Goal: Task Accomplishment & Management: Manage account settings

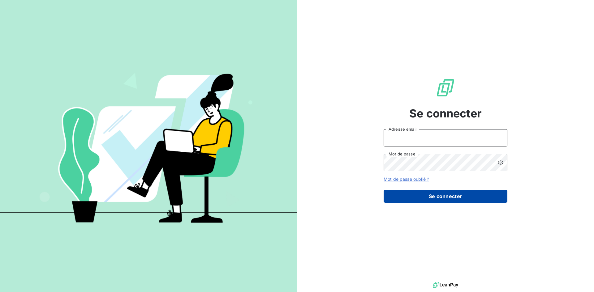
type input "[EMAIL_ADDRESS][DOMAIN_NAME]"
click at [423, 190] on button "Se connecter" at bounding box center [445, 196] width 124 height 13
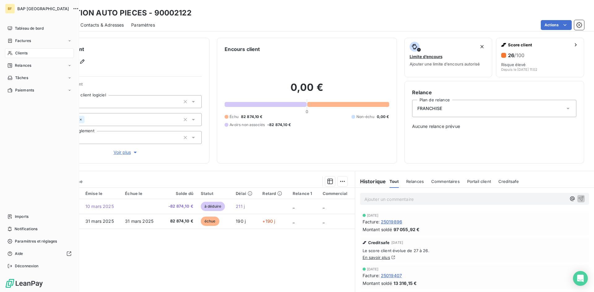
click at [26, 51] on span "Clients" at bounding box center [21, 53] width 12 height 6
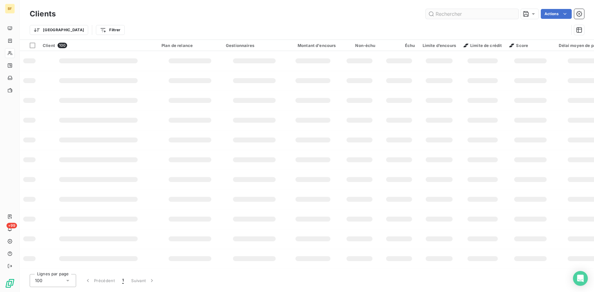
click at [484, 18] on input "text" at bounding box center [471, 14] width 93 height 10
type input "90013018"
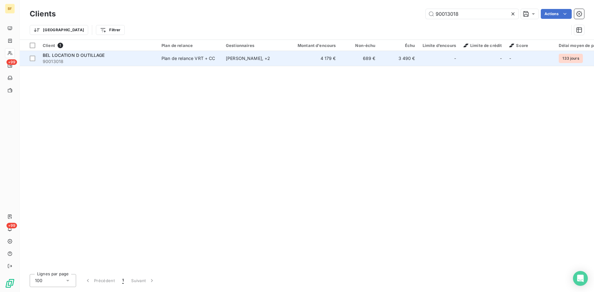
click at [66, 55] on span "BEL LOCATION D OUTILLAGE" at bounding box center [74, 55] width 62 height 5
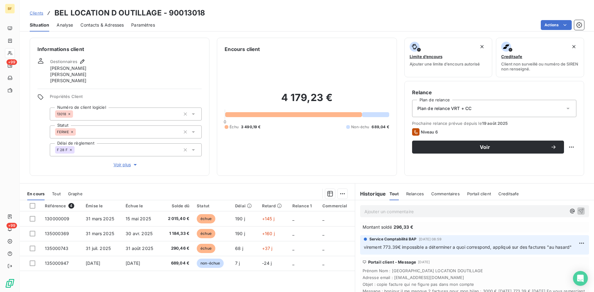
scroll to position [62, 0]
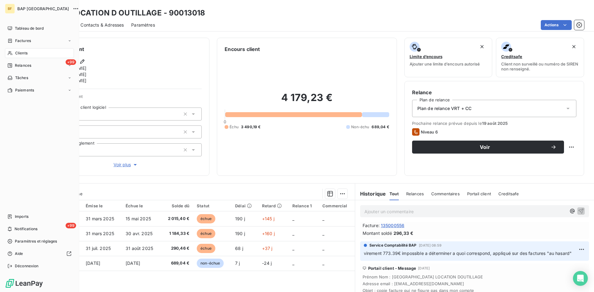
click at [23, 54] on span "Clients" at bounding box center [21, 53] width 12 height 6
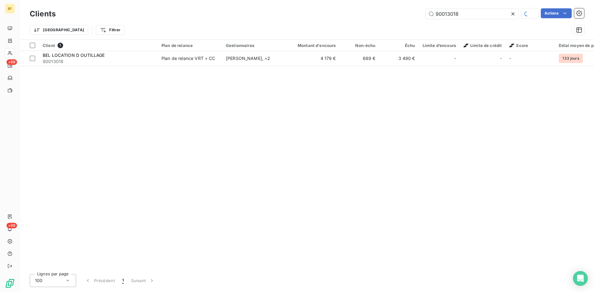
drag, startPoint x: 458, startPoint y: 18, endPoint x: 377, endPoint y: 18, distance: 81.0
click at [377, 18] on div "90013018 Actions" at bounding box center [323, 13] width 521 height 11
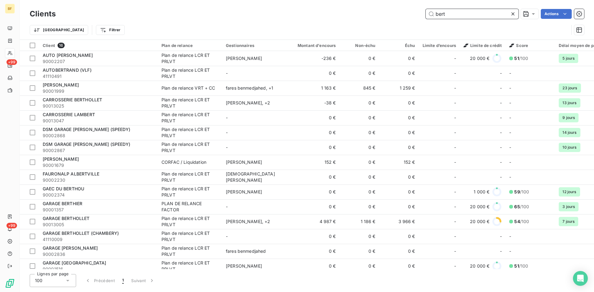
click at [470, 15] on input "bert" at bounding box center [471, 14] width 93 height 10
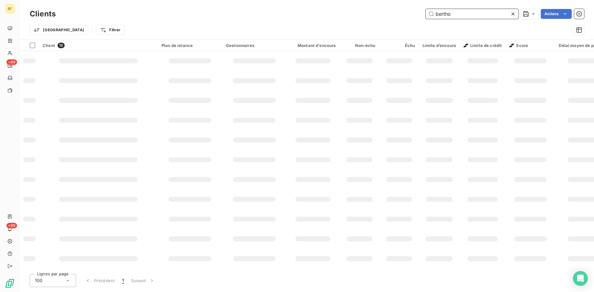
drag, startPoint x: 451, startPoint y: 17, endPoint x: 386, endPoint y: 12, distance: 64.8
click at [386, 12] on div "bertho Actions" at bounding box center [323, 14] width 521 height 10
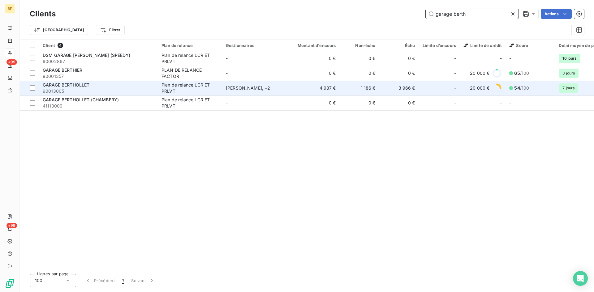
type input "garage berth"
click at [124, 87] on div "GARAGE BERTHOLLET" at bounding box center [98, 85] width 111 height 6
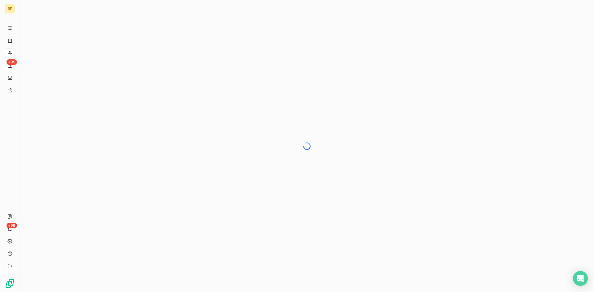
click at [353, 102] on div at bounding box center [307, 146] width 574 height 292
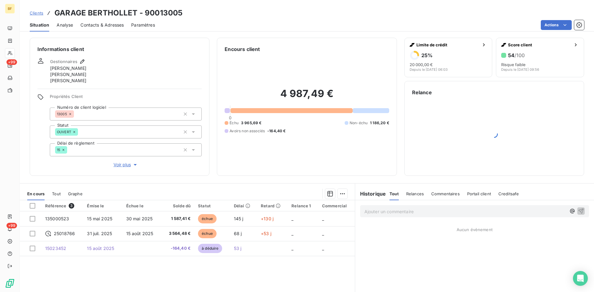
click at [357, 169] on div "Encours client 4 987,49 € 0 Échu 3 965,69 € Non-échu 1 186,20 € Avoirs non asso…" at bounding box center [307, 107] width 180 height 138
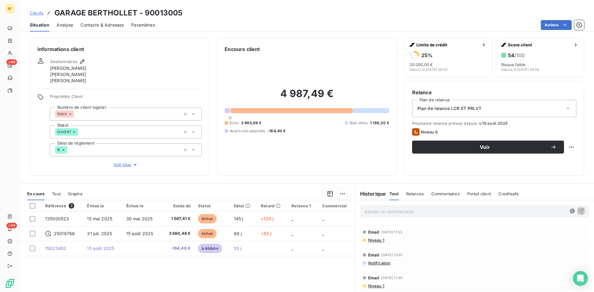
scroll to position [46, 0]
